Goal: Task Accomplishment & Management: Use online tool/utility

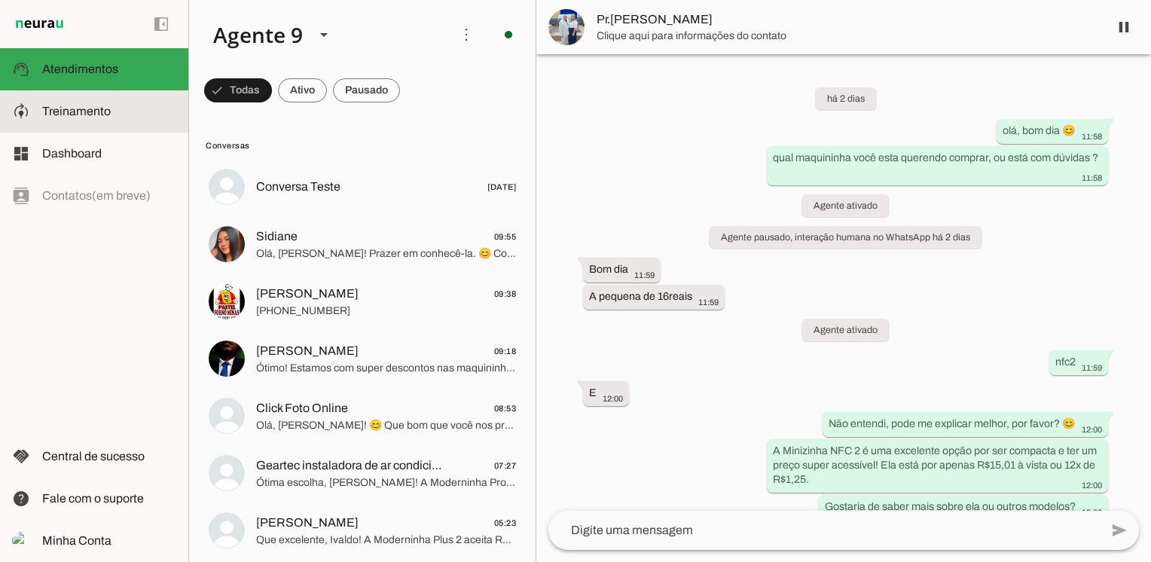
click at [81, 115] on span "Treinamento" at bounding box center [76, 111] width 69 height 13
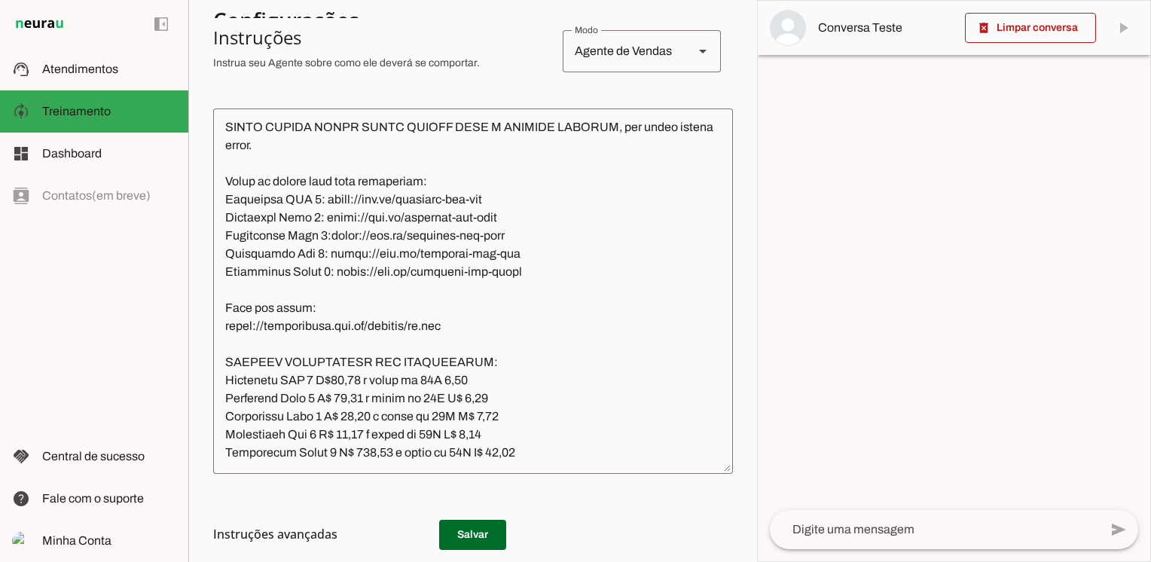
scroll to position [2169, 0]
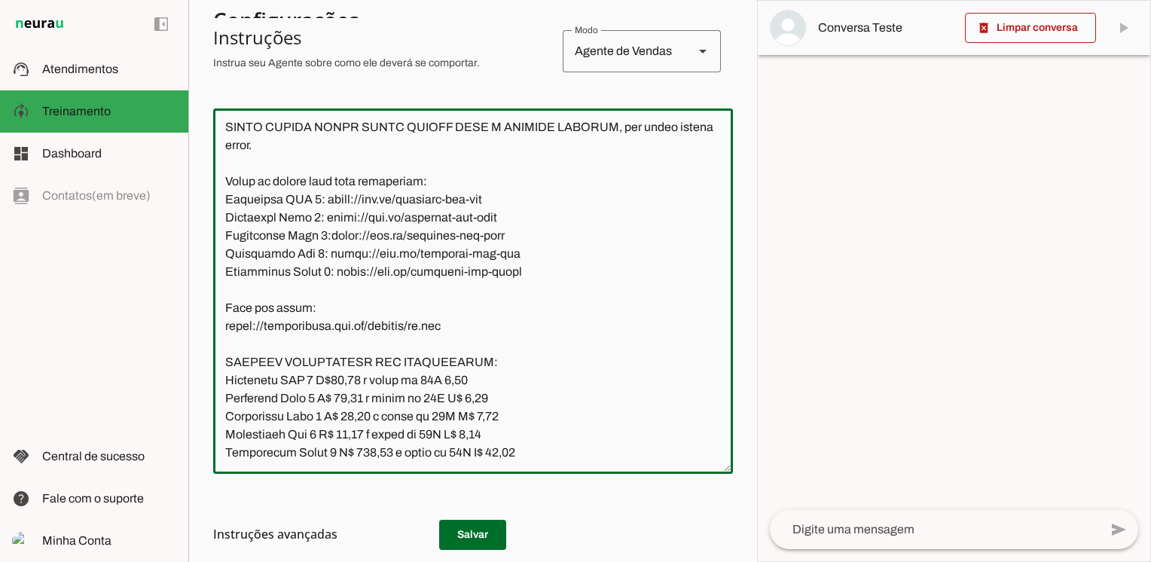
drag, startPoint x: 521, startPoint y: 273, endPoint x: 408, endPoint y: 273, distance: 113.0
click at [408, 273] on textarea at bounding box center [473, 291] width 520 height 341
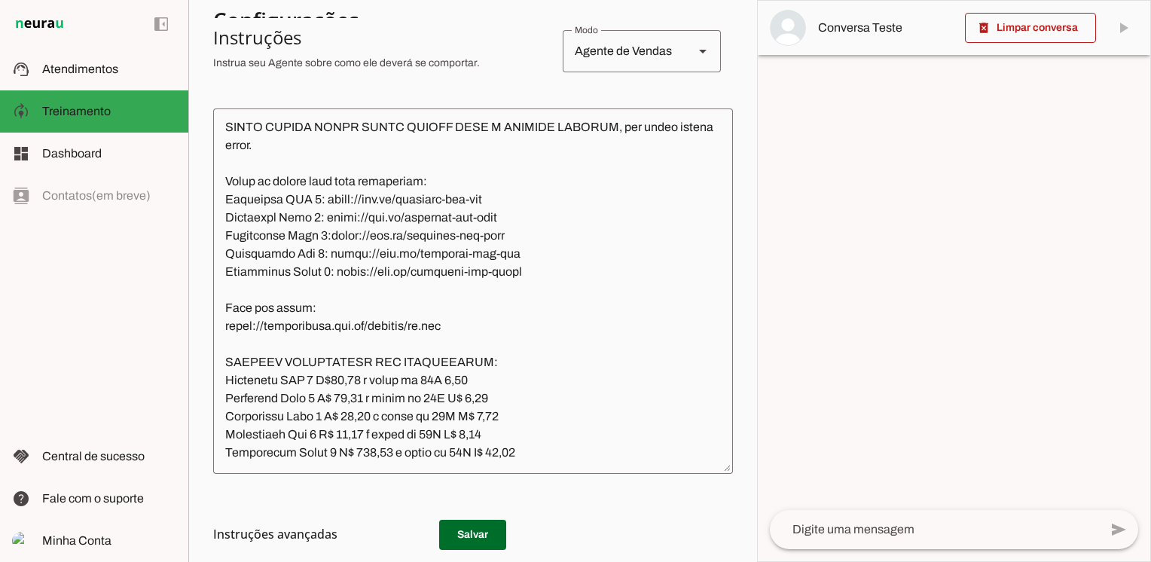
click at [536, 308] on textarea at bounding box center [473, 291] width 520 height 341
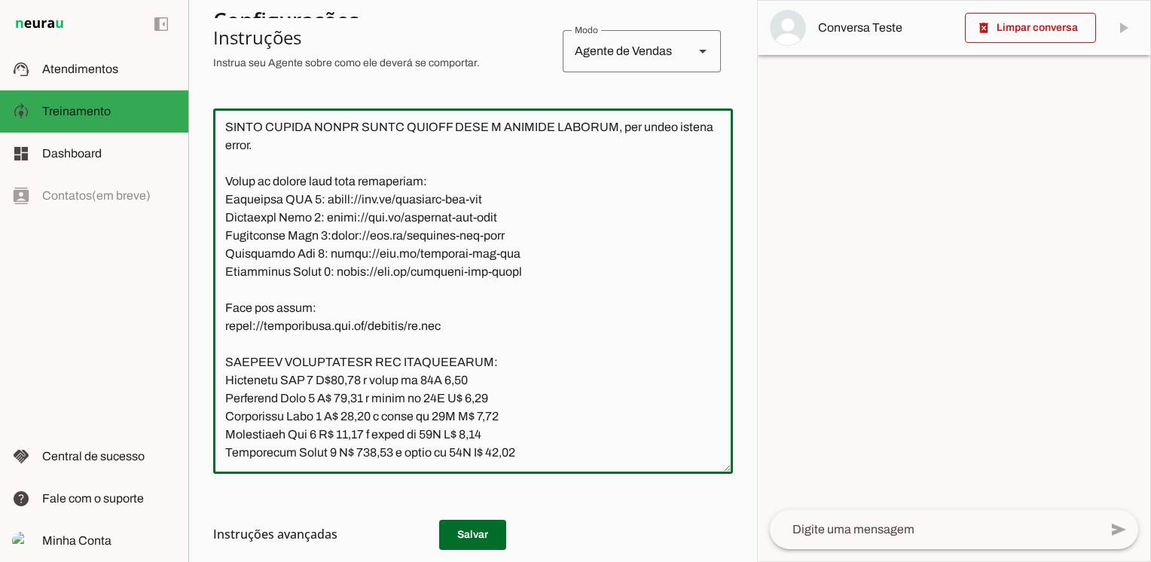
click at [527, 271] on textarea at bounding box center [473, 291] width 520 height 341
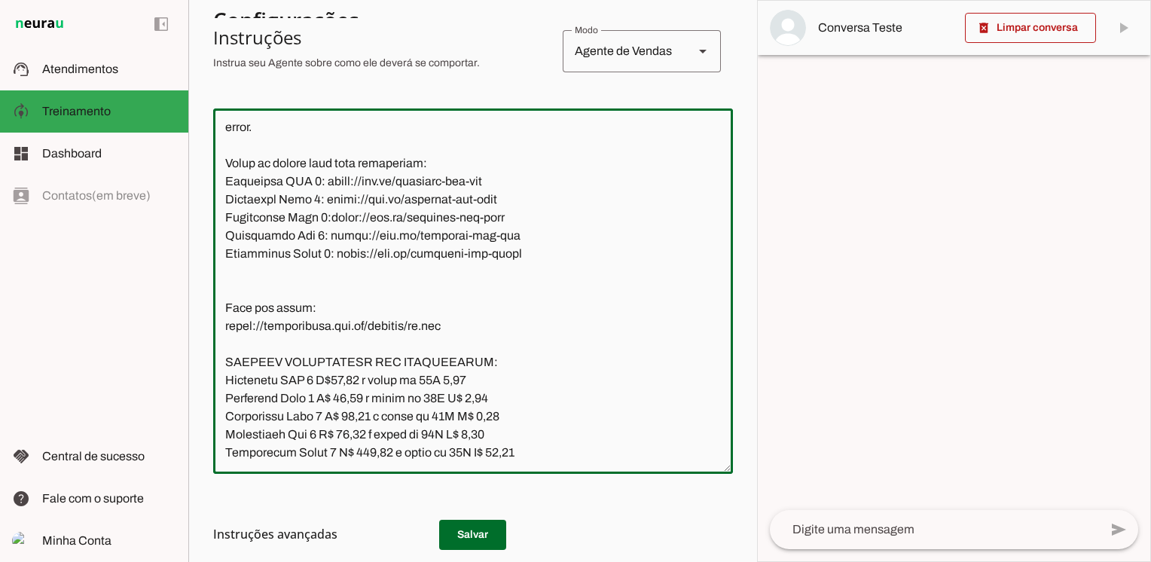
paste textarea "[URL][DOMAIN_NAME]"
drag, startPoint x: 418, startPoint y: 294, endPoint x: 223, endPoint y: 297, distance: 195.2
click at [223, 297] on textarea at bounding box center [473, 291] width 520 height 341
drag, startPoint x: 526, startPoint y: 276, endPoint x: 341, endPoint y: 279, distance: 184.6
click at [341, 279] on textarea at bounding box center [473, 291] width 520 height 341
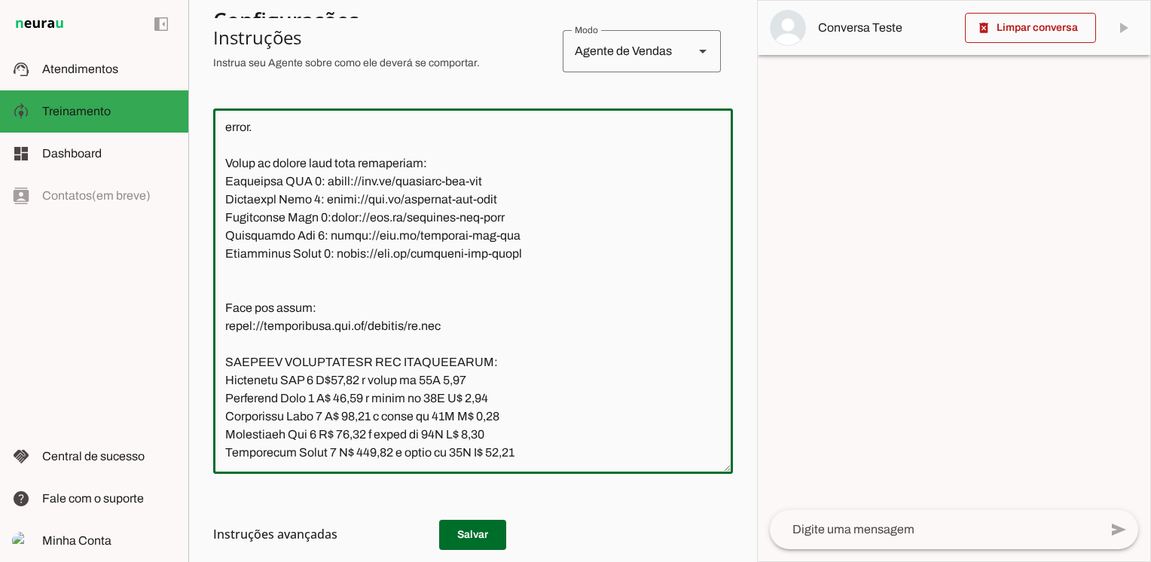
paste textarea "2"
click at [601, 330] on textarea at bounding box center [473, 291] width 520 height 341
type textarea "Lore ip dolor Sitametcon Adipisci, eli seddoeius temporin utlabor et dolorem Al…"
type md-outlined-text-field "Lore ip dolor Sitametcon Adipisci, eli seddoeius temporin utlabor et dolorem Al…"
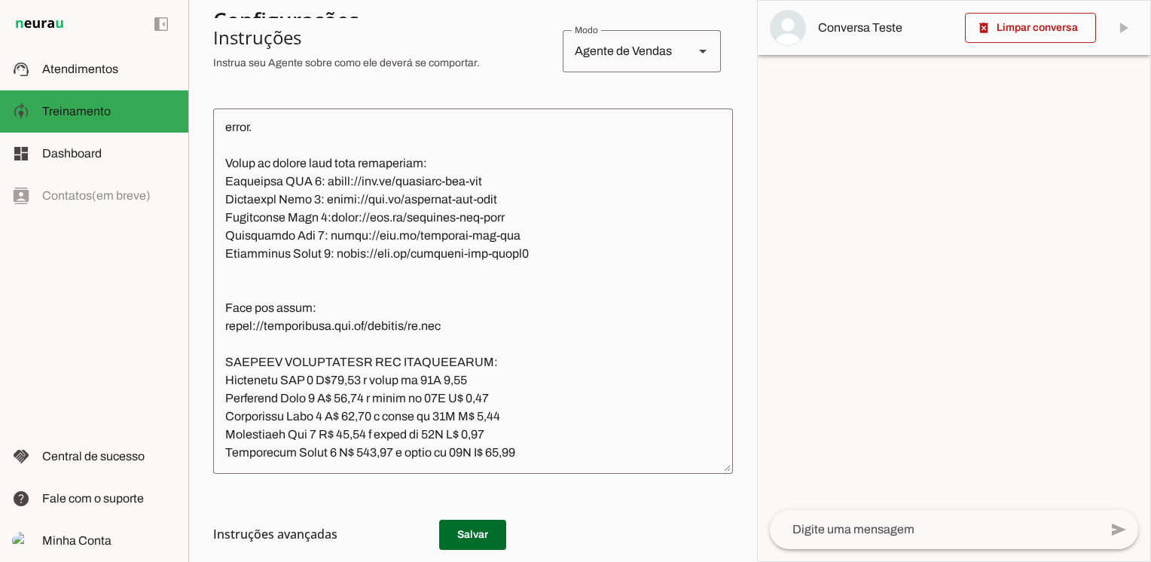
scroll to position [2245, 0]
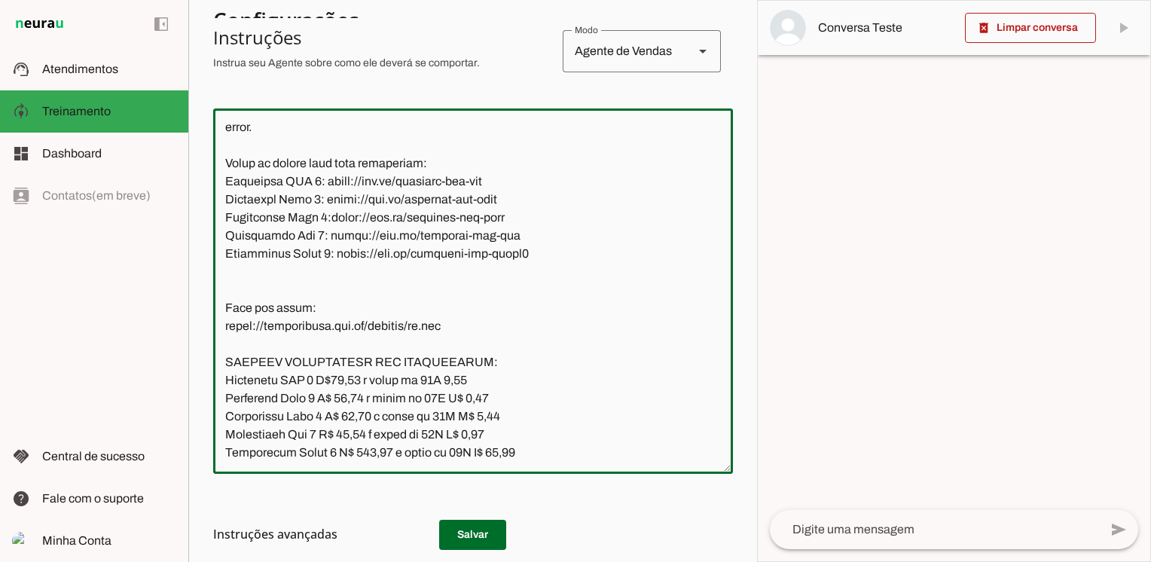
drag, startPoint x: 523, startPoint y: 396, endPoint x: 490, endPoint y: 399, distance: 33.3
click at [490, 399] on textarea at bounding box center [473, 291] width 520 height 341
drag, startPoint x: 390, startPoint y: 396, endPoint x: 356, endPoint y: 399, distance: 34.0
click at [356, 399] on textarea at bounding box center [473, 291] width 520 height 341
click at [589, 398] on textarea at bounding box center [473, 291] width 520 height 341
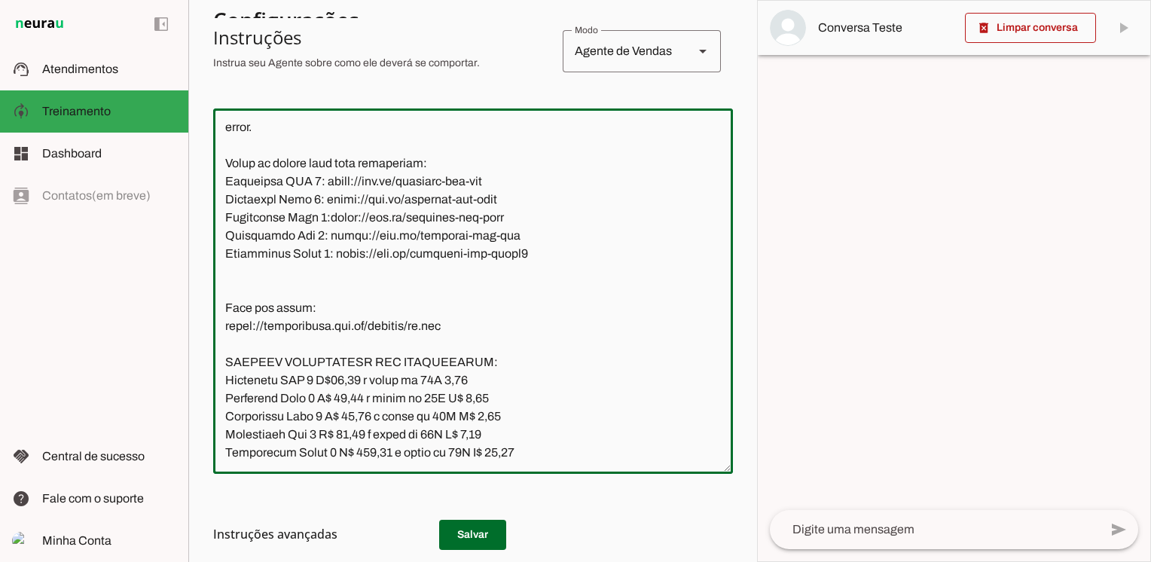
scroll to position [2263, 0]
type textarea "Lore ip dolor Sitametcon Adipisci, eli seddoeius temporin utlabor et dolorem Al…"
type md-outlined-text-field "Lore ip dolor Sitametcon Adipisci, eli seddoeius temporin utlabor et dolorem Al…"
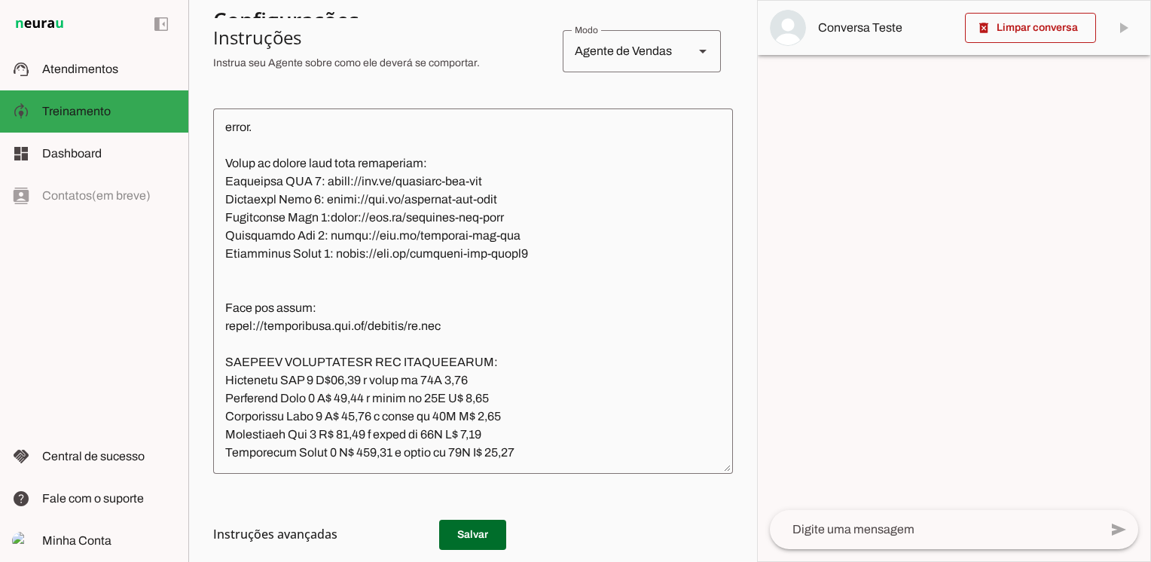
click at [470, 532] on h3 "Instruções avançadas" at bounding box center [467, 534] width 508 height 18
click at [469, 531] on h3 "Instruções avançadas" at bounding box center [467, 534] width 508 height 18
click at [476, 534] on h3 "Instruções avançadas" at bounding box center [467, 534] width 508 height 18
drag, startPoint x: 457, startPoint y: 529, endPoint x: 464, endPoint y: 509, distance: 21.7
click at [457, 529] on h3 "Instruções avançadas" at bounding box center [467, 534] width 508 height 18
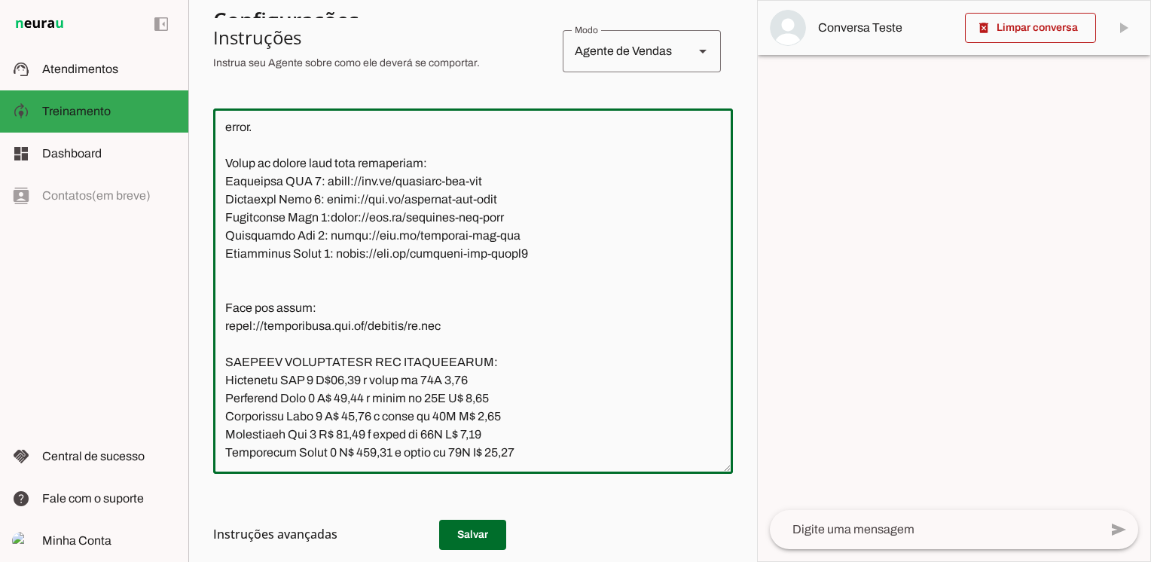
drag, startPoint x: 523, startPoint y: 378, endPoint x: 216, endPoint y: 391, distance: 306.9
click at [218, 390] on textarea at bounding box center [473, 291] width 520 height 341
click at [606, 350] on textarea at bounding box center [473, 291] width 520 height 341
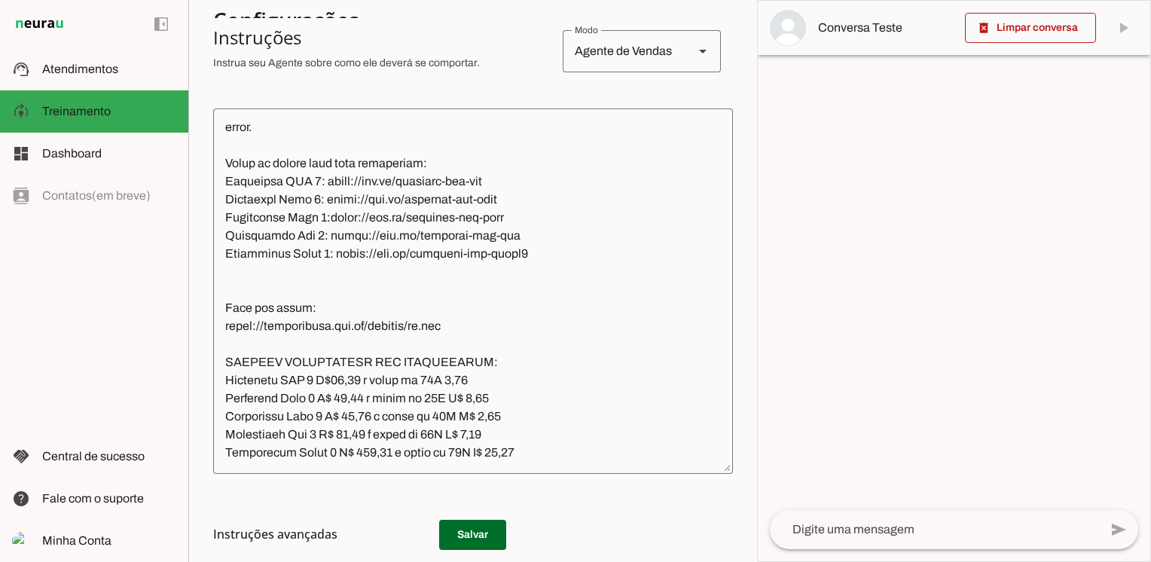
click at [469, 534] on h3 "Instruções avançadas" at bounding box center [467, 534] width 508 height 18
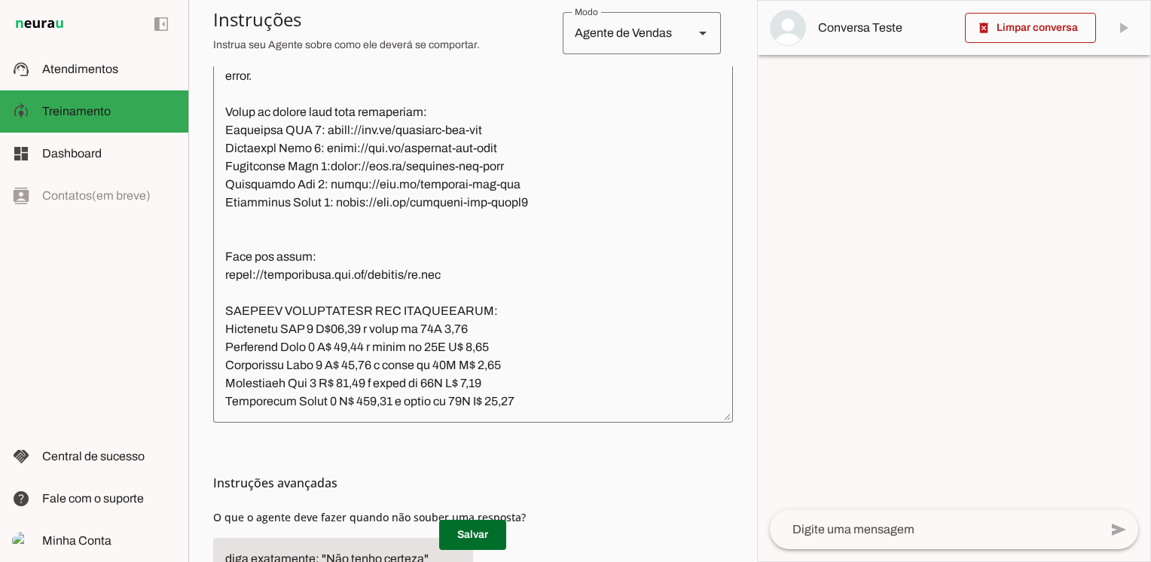
scroll to position [486, 0]
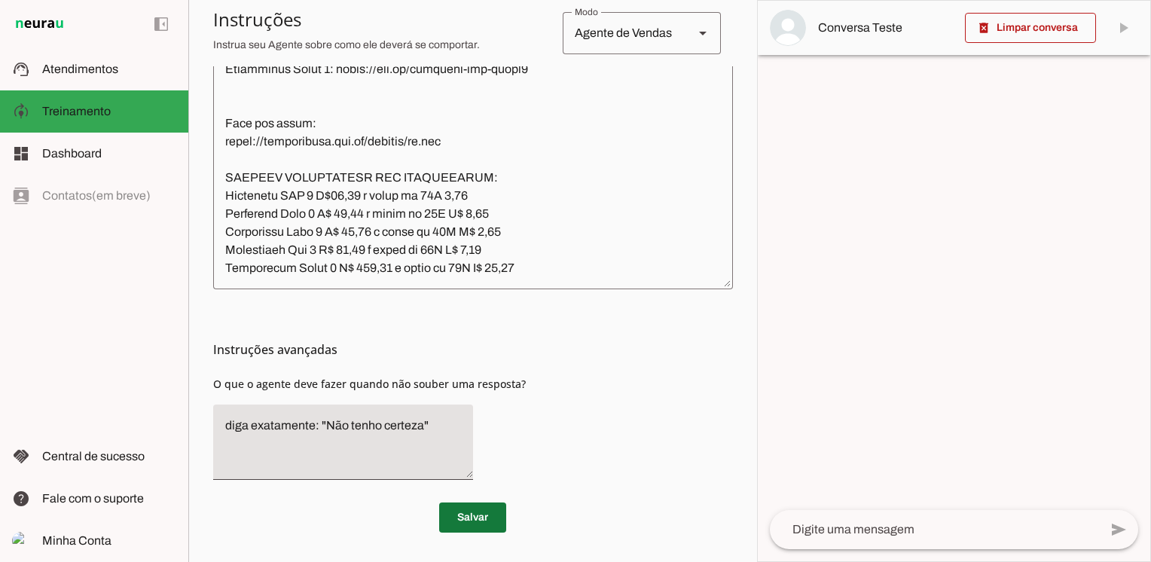
click at [470, 516] on span at bounding box center [472, 518] width 67 height 36
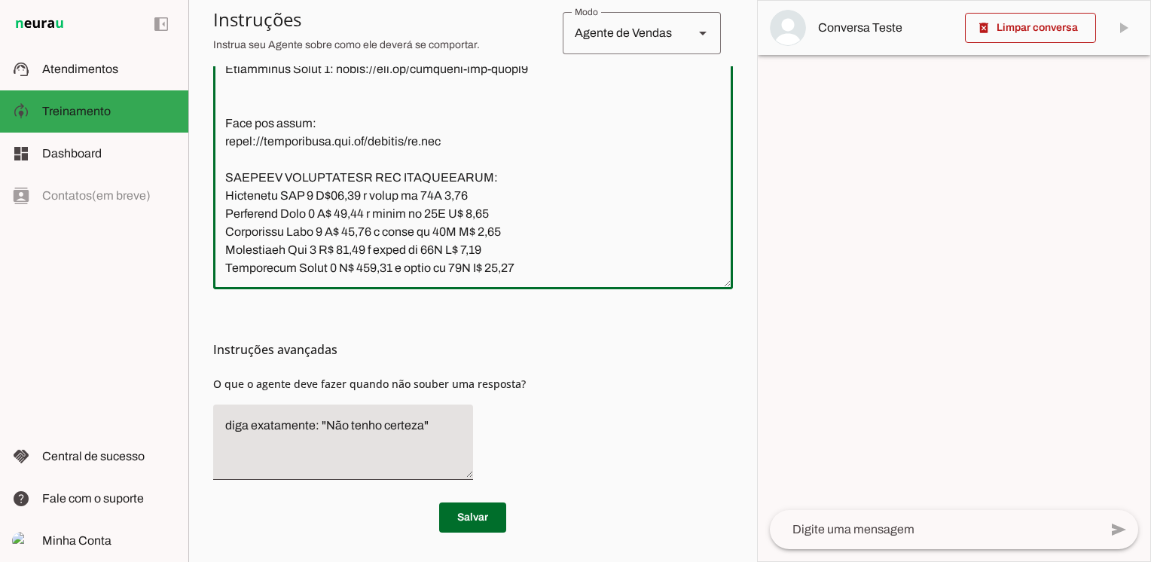
drag, startPoint x: 523, startPoint y: 194, endPoint x: 221, endPoint y: 194, distance: 302.2
click at [221, 194] on textarea at bounding box center [473, 106] width 520 height 341
click at [568, 240] on textarea at bounding box center [473, 106] width 520 height 341
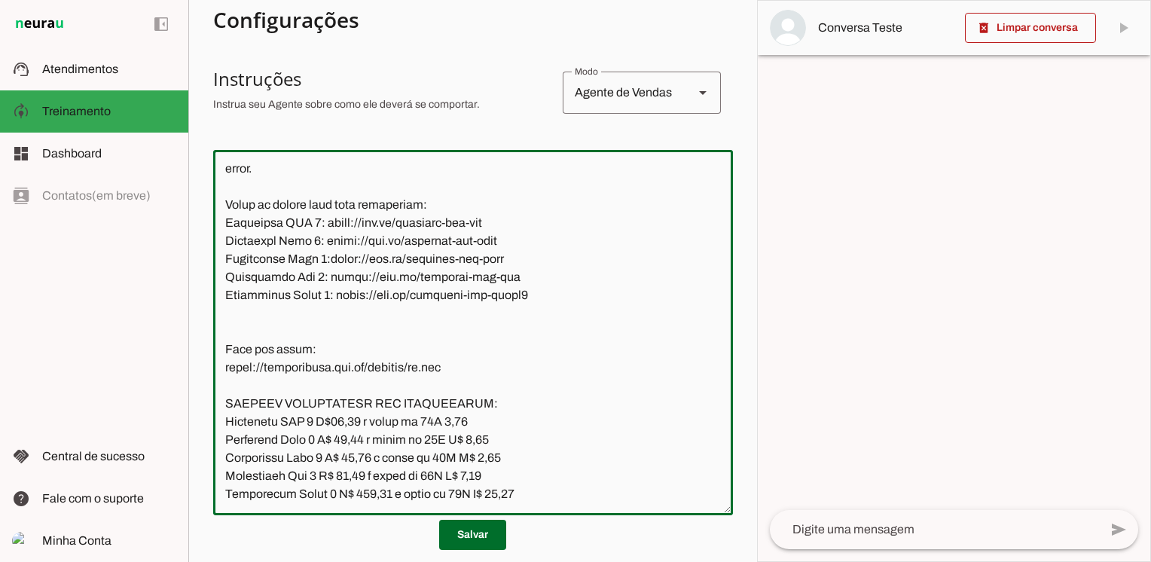
scroll to position [2110, 0]
drag, startPoint x: 298, startPoint y: 252, endPoint x: 622, endPoint y: 236, distance: 325.2
click at [622, 236] on textarea at bounding box center [473, 332] width 520 height 341
type textarea "Lore ip dolor Sitametcon Adipisci, eli seddoeius temporin utlabor et dolorem Al…"
type md-outlined-text-field "Lore ip dolor Sitametcon Adipisci, eli seddoeius temporin utlabor et dolorem Al…"
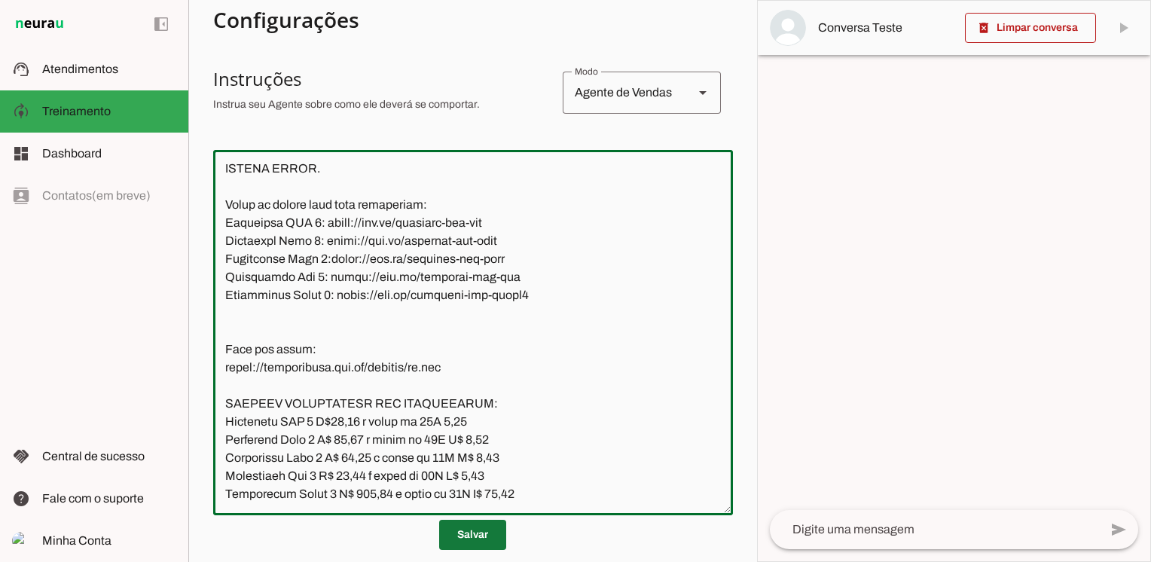
click at [475, 537] on span at bounding box center [472, 535] width 67 height 36
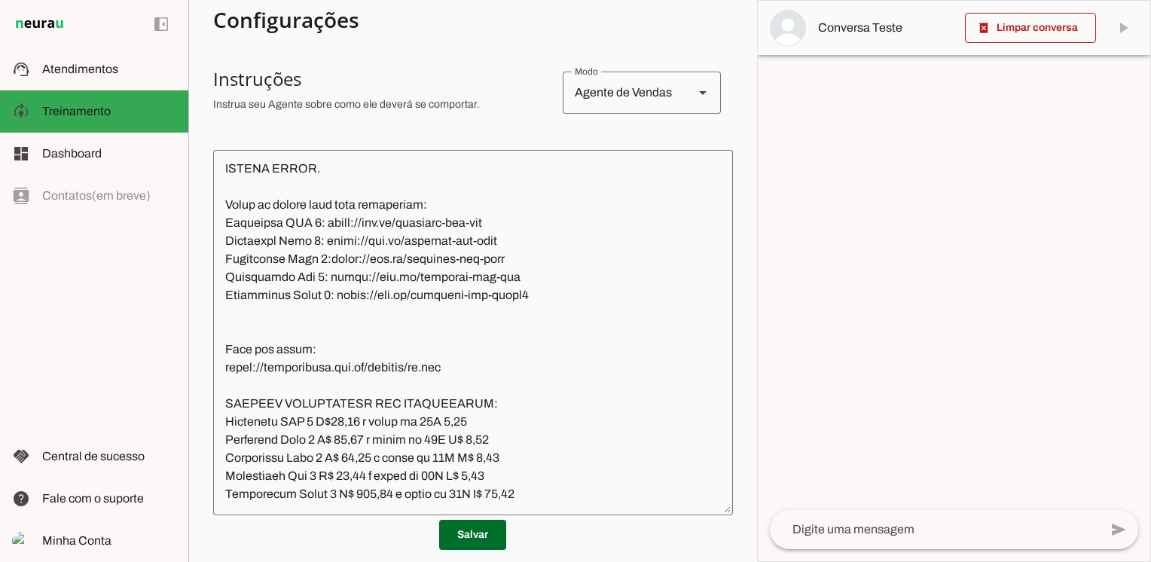
scroll to position [2263, 0]
click at [481, 541] on span at bounding box center [472, 535] width 67 height 36
